Goal: Information Seeking & Learning: Find specific fact

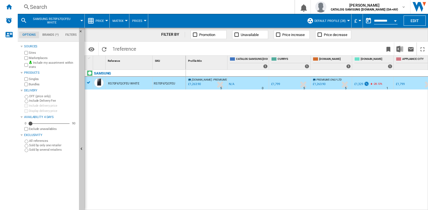
click at [84, 6] on div "Search" at bounding box center [155, 7] width 250 height 8
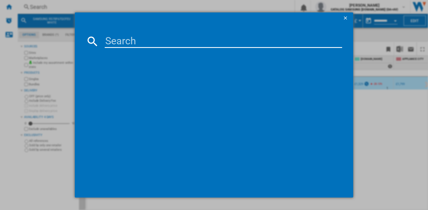
click at [141, 42] on input at bounding box center [223, 41] width 237 height 13
type input "RB33B610EWW/EU"
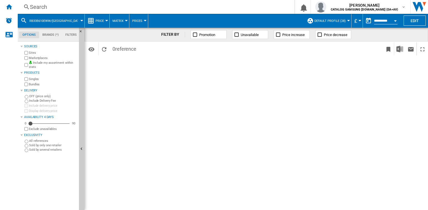
click at [140, 5] on div "Search" at bounding box center [155, 7] width 250 height 8
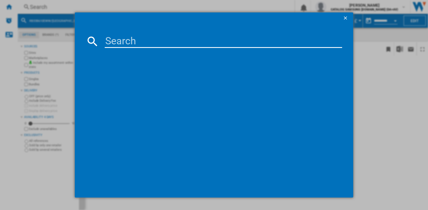
click at [135, 37] on input at bounding box center [223, 41] width 237 height 13
type input "RB33B610EWW"
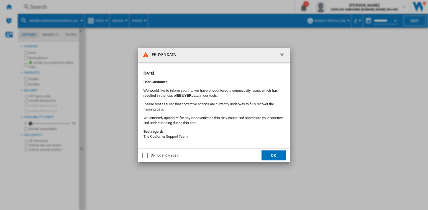
click at [283, 54] on ng-md-icon "getI18NText('BUTTONS.CLOSE_DIALOG')" at bounding box center [282, 55] width 7 height 7
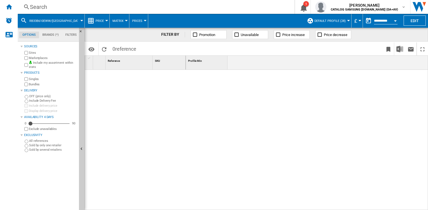
click at [56, 9] on div "Search" at bounding box center [155, 7] width 250 height 8
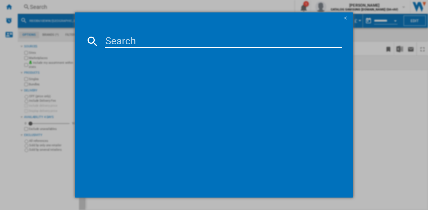
click at [111, 38] on input at bounding box center [223, 41] width 237 height 13
paste input "RB33B610EWW/[GEOGRAPHIC_DATA]"
type input "RB33B610EWW"
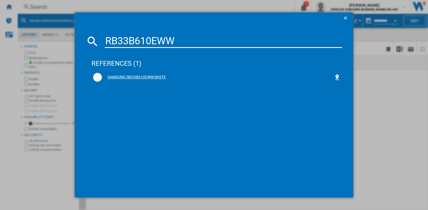
click at [144, 76] on div "SAMSUNG RB33B610EWW WHITE" at bounding box center [218, 77] width 232 height 6
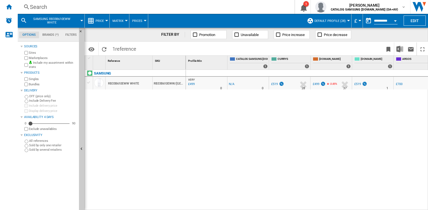
click at [118, 81] on div "RB33B610EWW WHITE" at bounding box center [123, 83] width 31 height 13
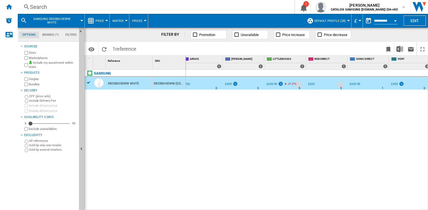
scroll to position [0, 215]
